Goal: Check status: Check status

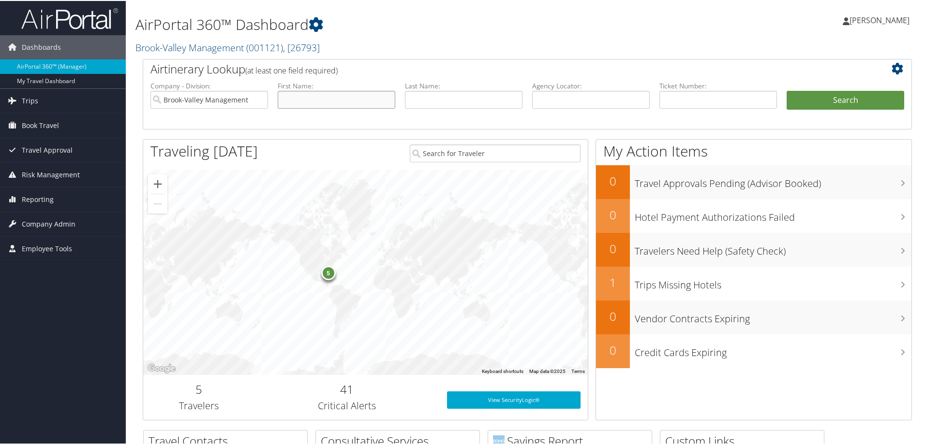
click at [352, 103] on input "text" at bounding box center [337, 99] width 118 height 18
type input "[PERSON_NAME]"
click at [786, 90] on button "Search" at bounding box center [845, 99] width 118 height 19
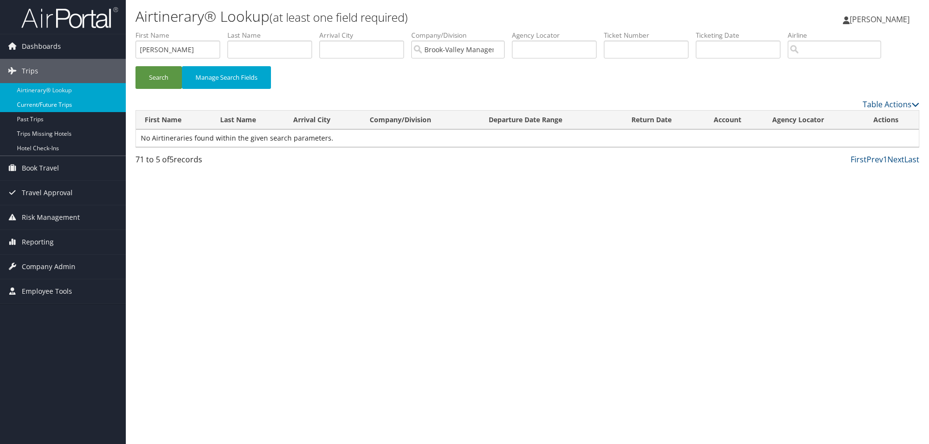
click at [52, 105] on link "Current/Future Trips" at bounding box center [63, 105] width 126 height 15
